Goal: Navigation & Orientation: Find specific page/section

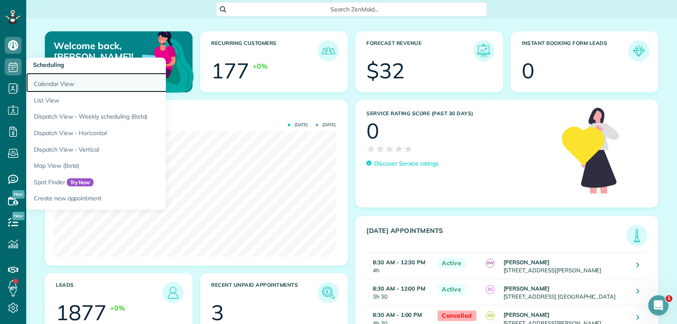
click at [50, 81] on link "Calendar View" at bounding box center [132, 82] width 212 height 19
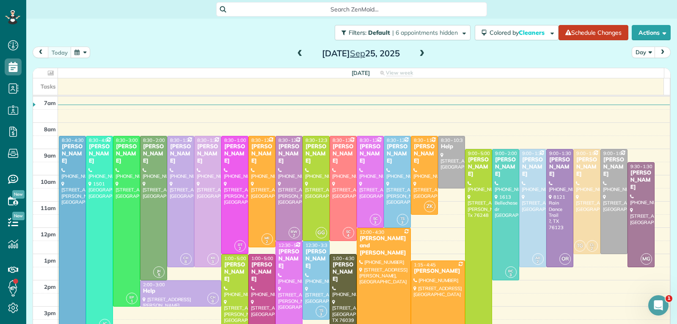
click at [421, 55] on span at bounding box center [421, 54] width 9 height 8
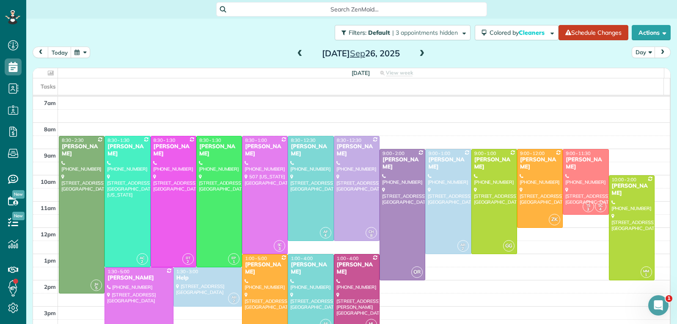
click at [418, 55] on span at bounding box center [421, 54] width 9 height 8
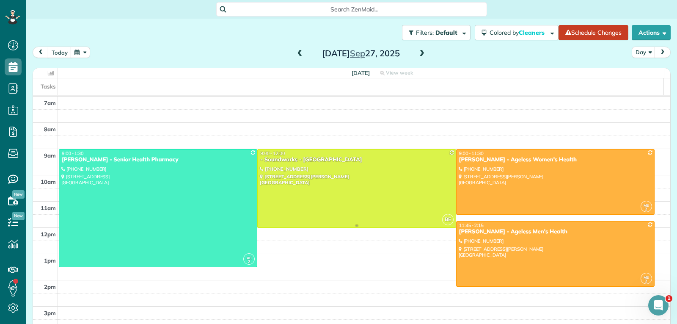
click at [380, 184] on div at bounding box center [357, 188] width 198 height 78
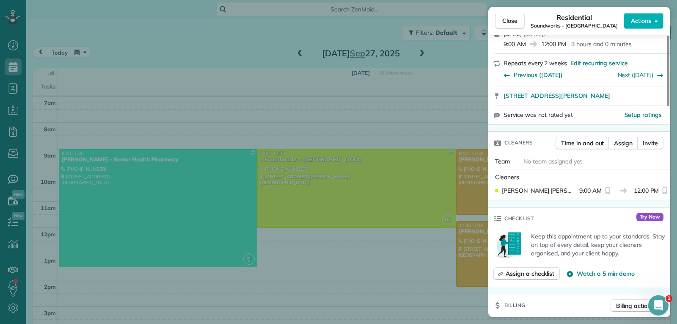
scroll to position [42, 0]
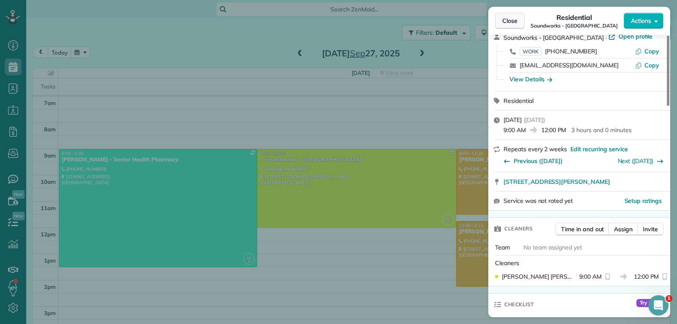
click at [506, 22] on span "Close" at bounding box center [509, 21] width 15 height 8
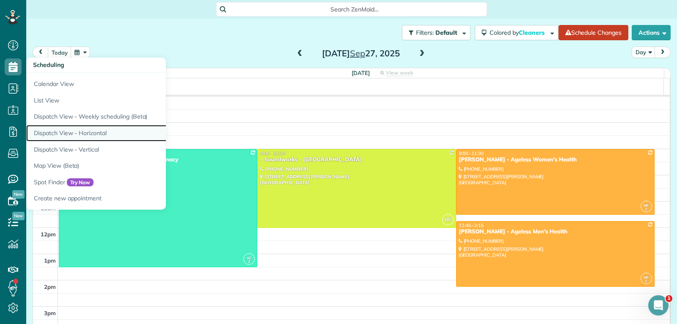
click at [94, 130] on link "Dispatch View - Horizontal" at bounding box center [132, 133] width 212 height 17
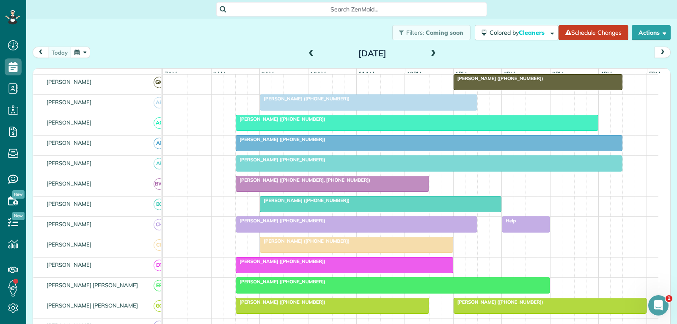
scroll to position [85, 0]
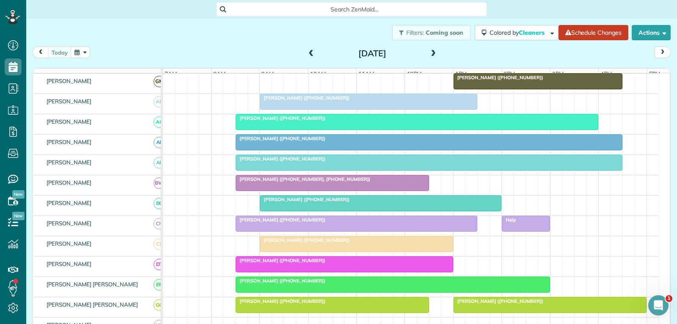
click at [307, 52] on span at bounding box center [311, 54] width 9 height 8
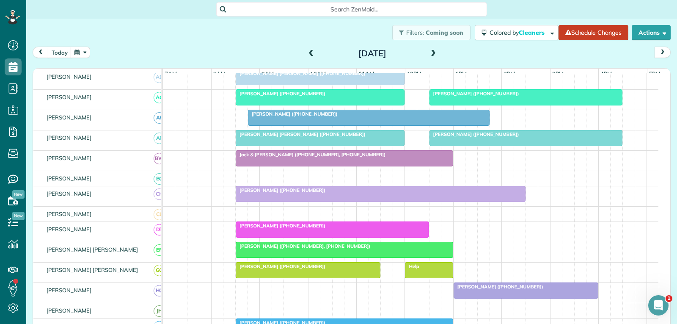
scroll to position [105, 0]
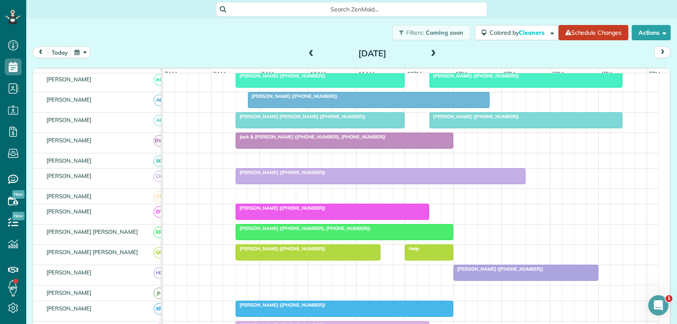
click at [351, 175] on div "[PERSON_NAME] ([PHONE_NUMBER])" at bounding box center [380, 172] width 285 height 6
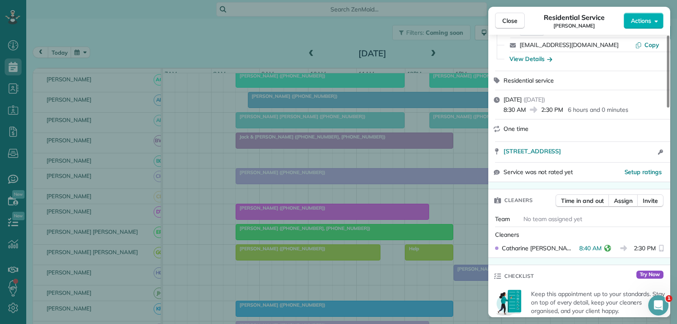
scroll to position [85, 0]
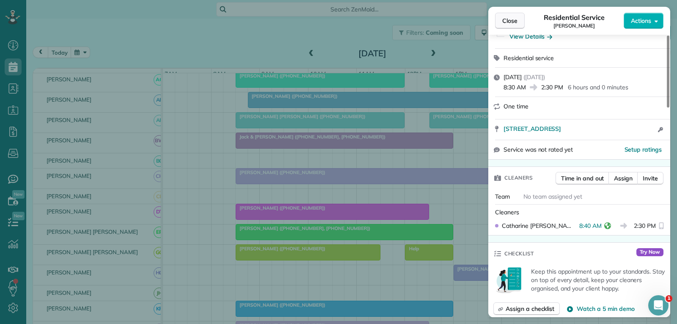
click at [511, 22] on span "Close" at bounding box center [509, 21] width 15 height 8
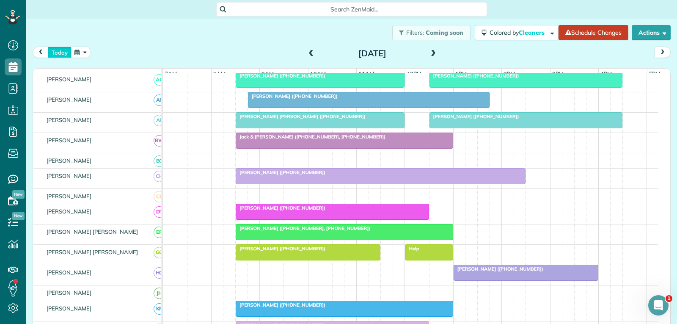
click at [65, 52] on button "today" at bounding box center [60, 52] width 24 height 11
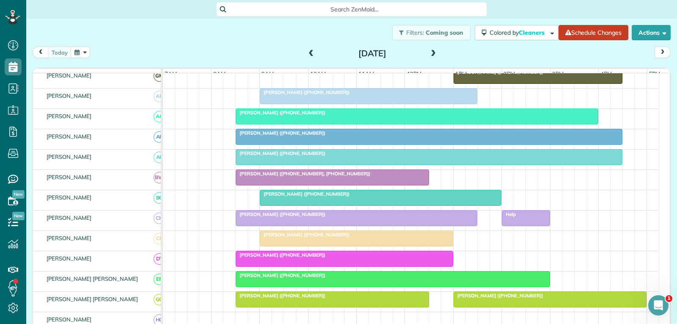
scroll to position [122, 0]
